Goal: Task Accomplishment & Management: Manage account settings

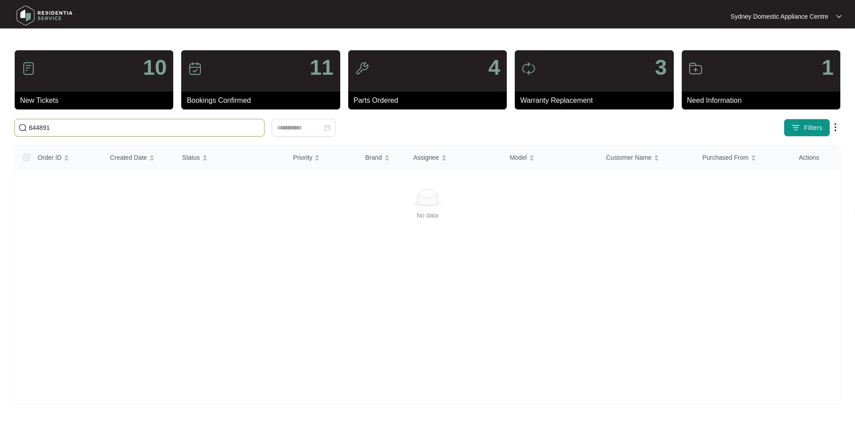
drag, startPoint x: 192, startPoint y: 130, endPoint x: 24, endPoint y: 128, distance: 168.8
click at [24, 128] on span "644891" at bounding box center [139, 128] width 250 height 18
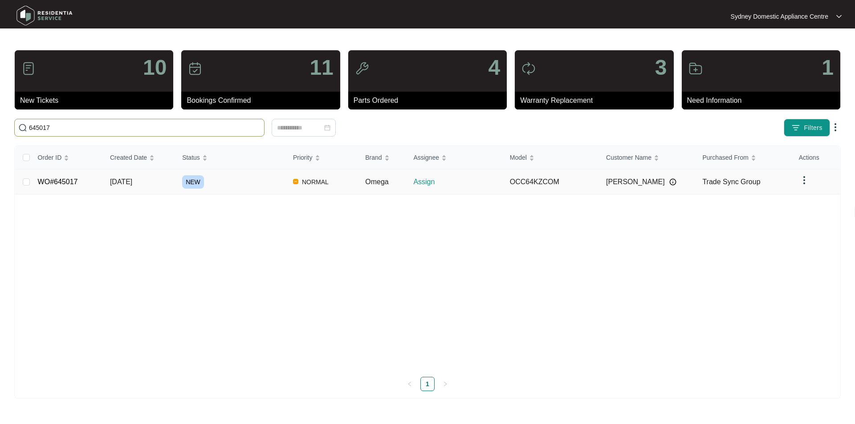
type input "645017"
click at [62, 183] on link "WO#645017" at bounding box center [58, 182] width 40 height 8
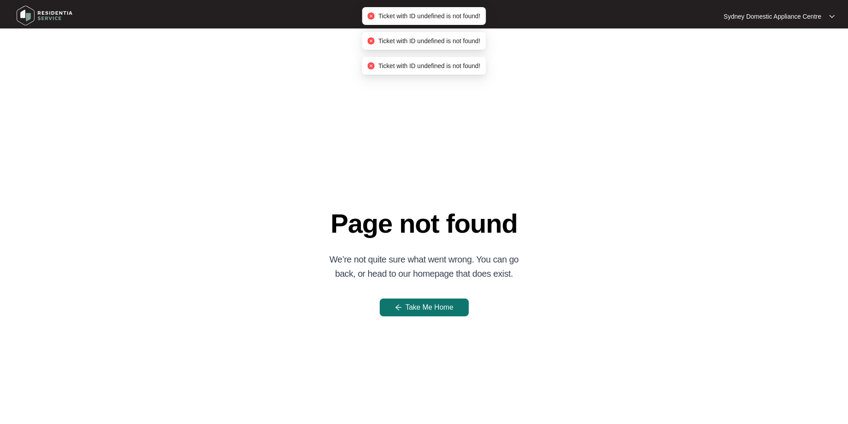
click at [427, 308] on span "Take Me Home" at bounding box center [430, 307] width 48 height 11
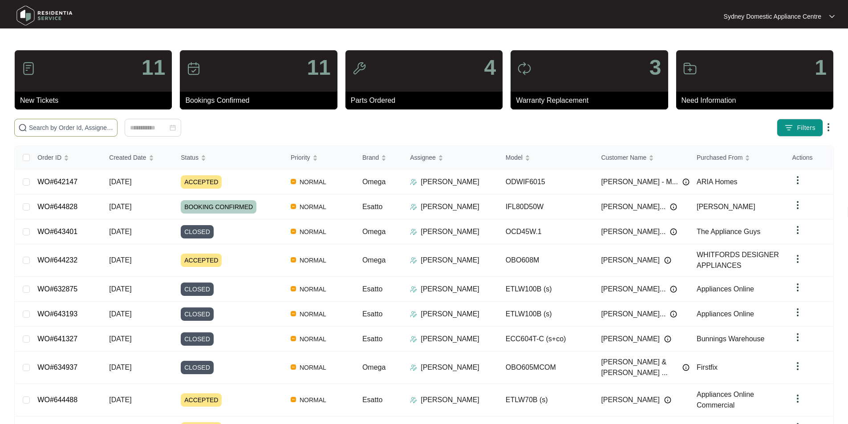
click at [89, 119] on span at bounding box center [65, 128] width 103 height 18
type input "645017"
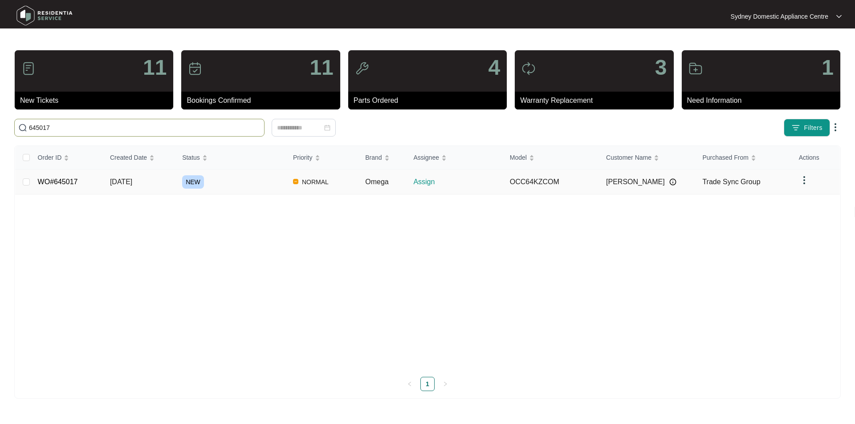
click at [64, 182] on link "WO#645017" at bounding box center [58, 182] width 40 height 8
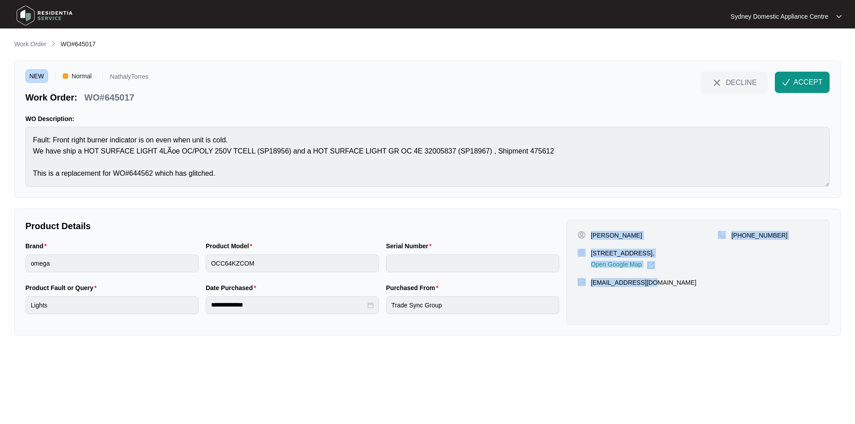
drag, startPoint x: 673, startPoint y: 295, endPoint x: 590, endPoint y: 236, distance: 102.1
click at [590, 236] on div "[PERSON_NAME] [STREET_ADDRESS], Open Google Map [PHONE_NUMBER] [EMAIL_ADDRESS][…" at bounding box center [698, 272] width 263 height 105
copy div "[PERSON_NAME] [STREET_ADDRESS], Open Google Map [PHONE_NUMBER] [EMAIL_ADDRESS][…"
click at [813, 84] on span "ACCEPT" at bounding box center [808, 82] width 29 height 11
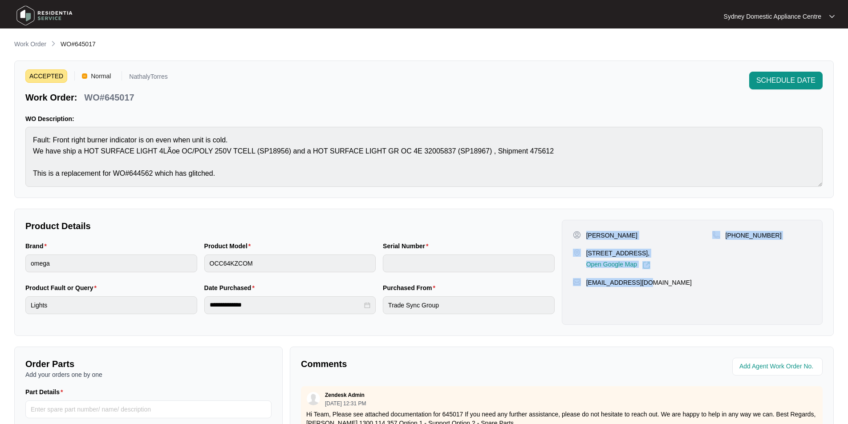
copy div "[PERSON_NAME] [STREET_ADDRESS], Open Google Map [PHONE_NUMBER] [EMAIL_ADDRESS][…"
click at [115, 90] on div "WO#645017" at bounding box center [109, 96] width 57 height 16
click at [117, 95] on p "WO#645017" at bounding box center [109, 97] width 50 height 12
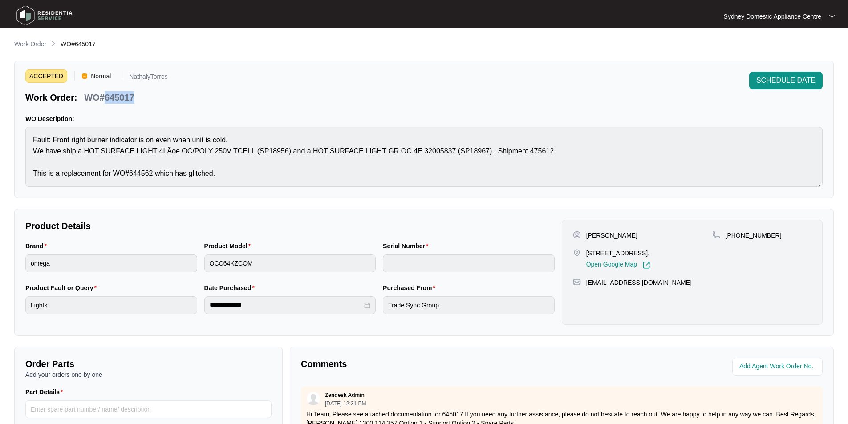
click at [117, 95] on p "WO#645017" at bounding box center [109, 97] width 50 height 12
copy p "645017"
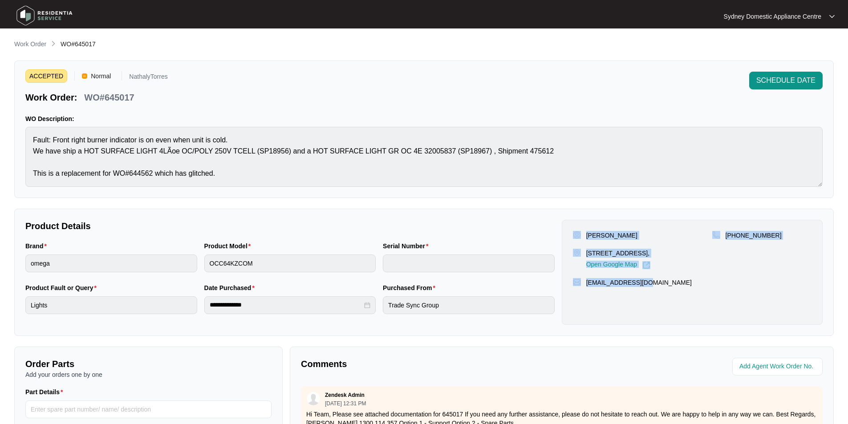
drag, startPoint x: 663, startPoint y: 290, endPoint x: 578, endPoint y: 231, distance: 103.4
click at [578, 231] on div "[PERSON_NAME] [STREET_ADDRESS], Open Google Map [PHONE_NUMBER] [EMAIL_ADDRESS][…" at bounding box center [692, 272] width 261 height 105
copy div "[PERSON_NAME] [STREET_ADDRESS], Open Google Map [PHONE_NUMBER] [EMAIL_ADDRESS][…"
